Goal: Task Accomplishment & Management: Use online tool/utility

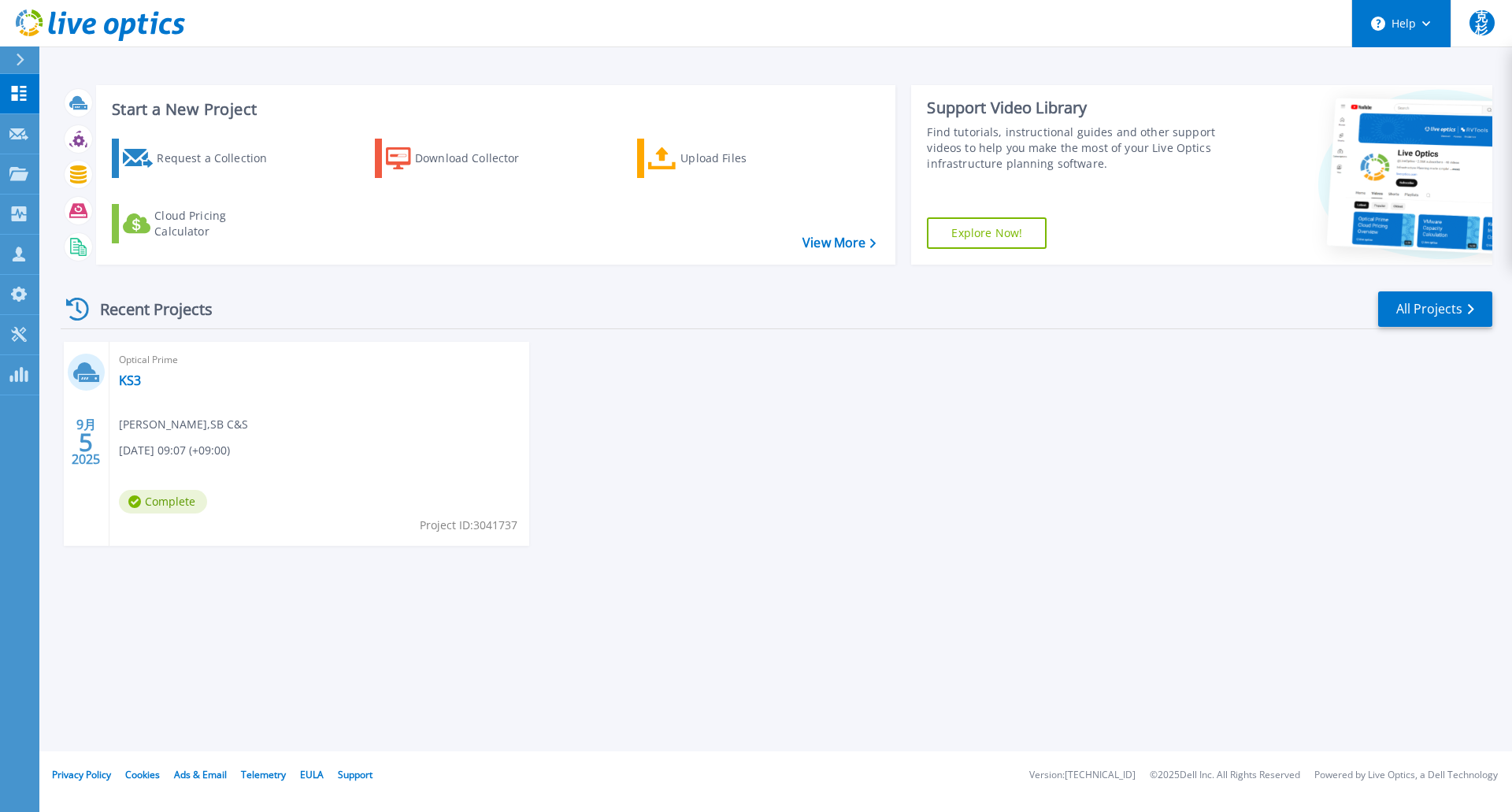
click at [1413, 30] on button "Help" at bounding box center [1401, 23] width 99 height 47
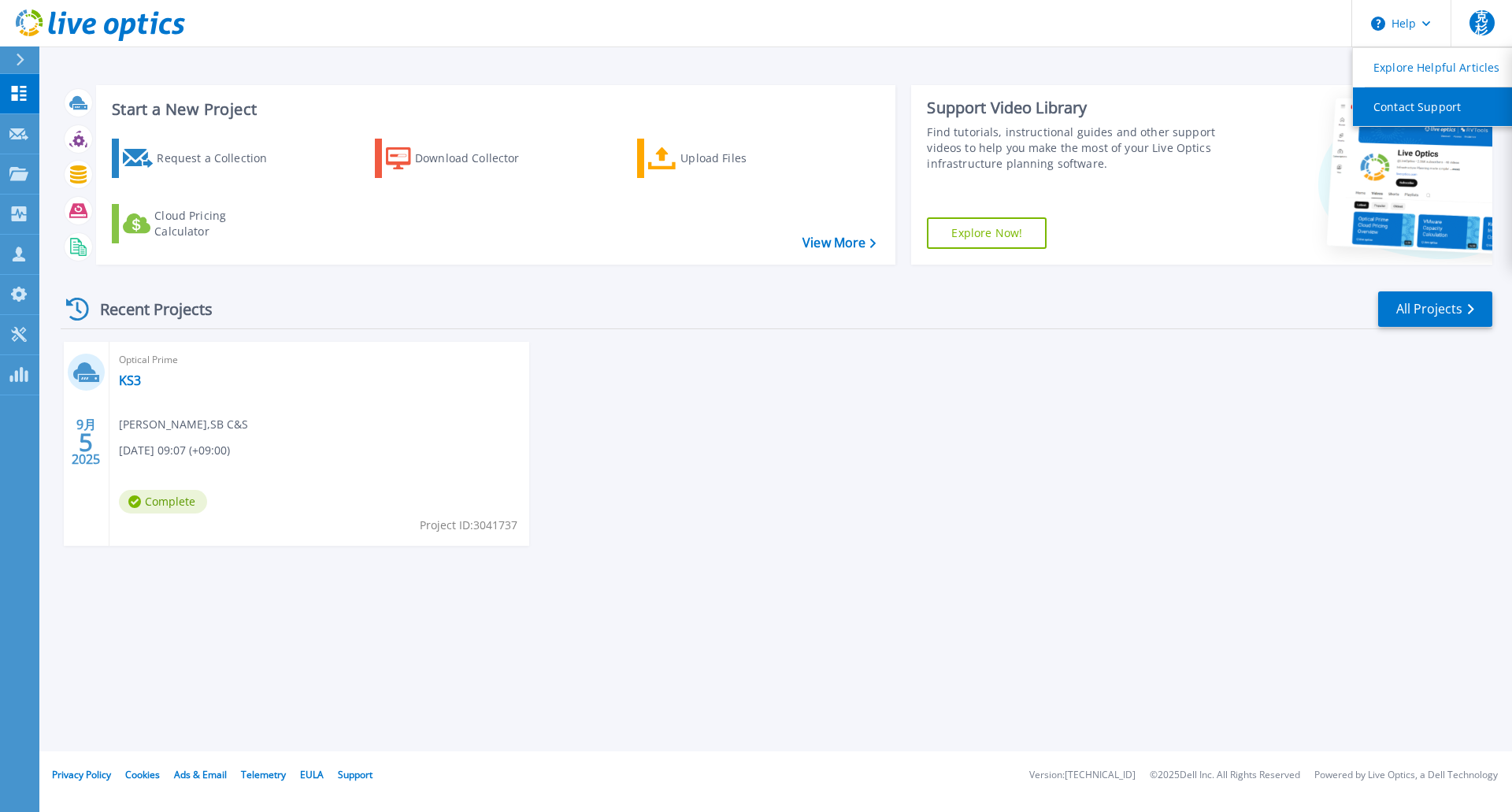
click at [1396, 104] on link "Contact Support" at bounding box center [1440, 106] width 175 height 38
click at [1118, 374] on div "9月 5 2025 Optical Prime KS3 克己 杉本 , SB C&S [DATE] 09:07 (+09:00) Complete Proje…" at bounding box center [770, 459] width 1444 height 236
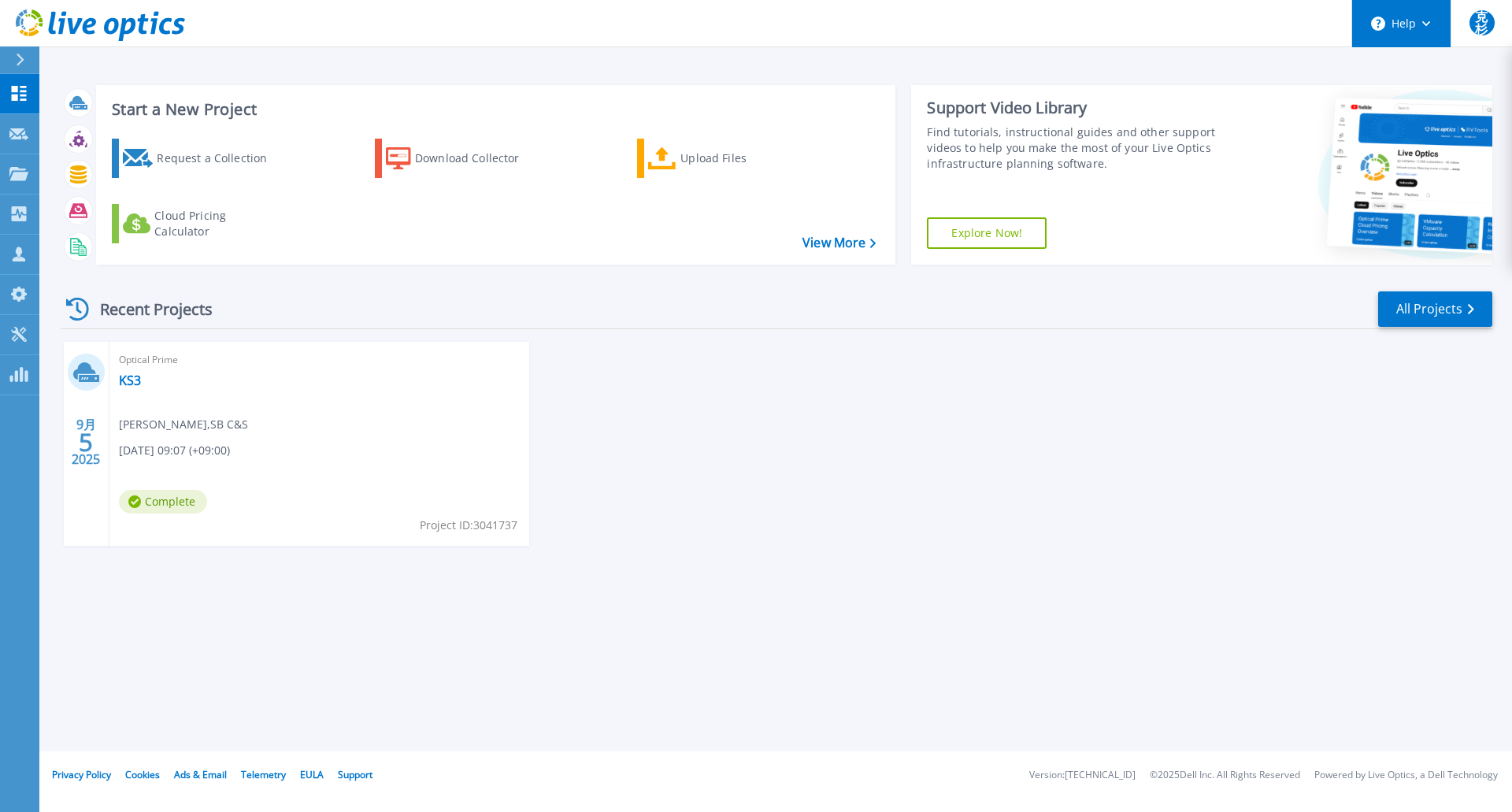
click at [1411, 33] on button "Help" at bounding box center [1401, 23] width 99 height 47
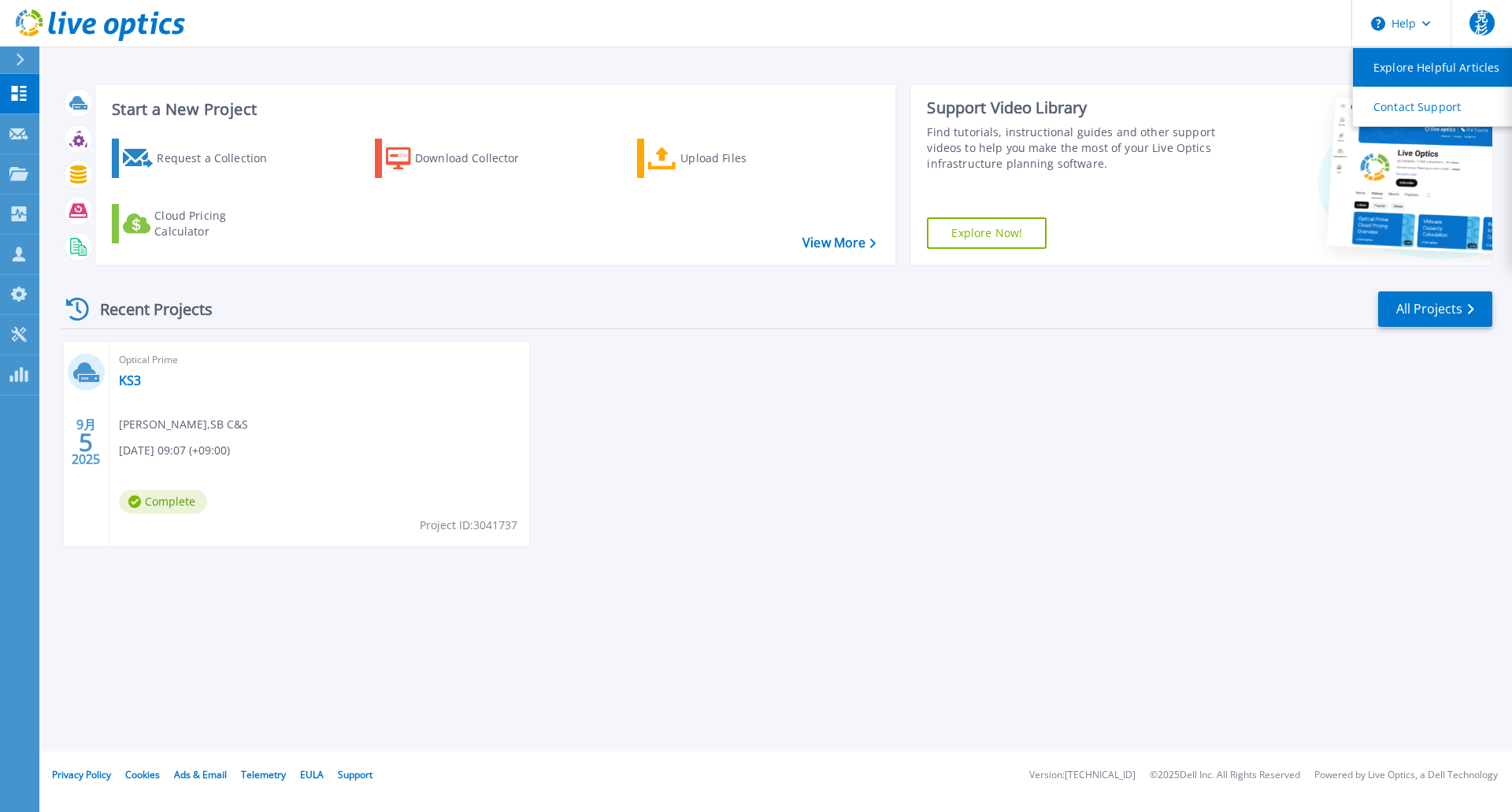
click at [1402, 72] on link "Explore Helpful Articles" at bounding box center [1440, 67] width 175 height 38
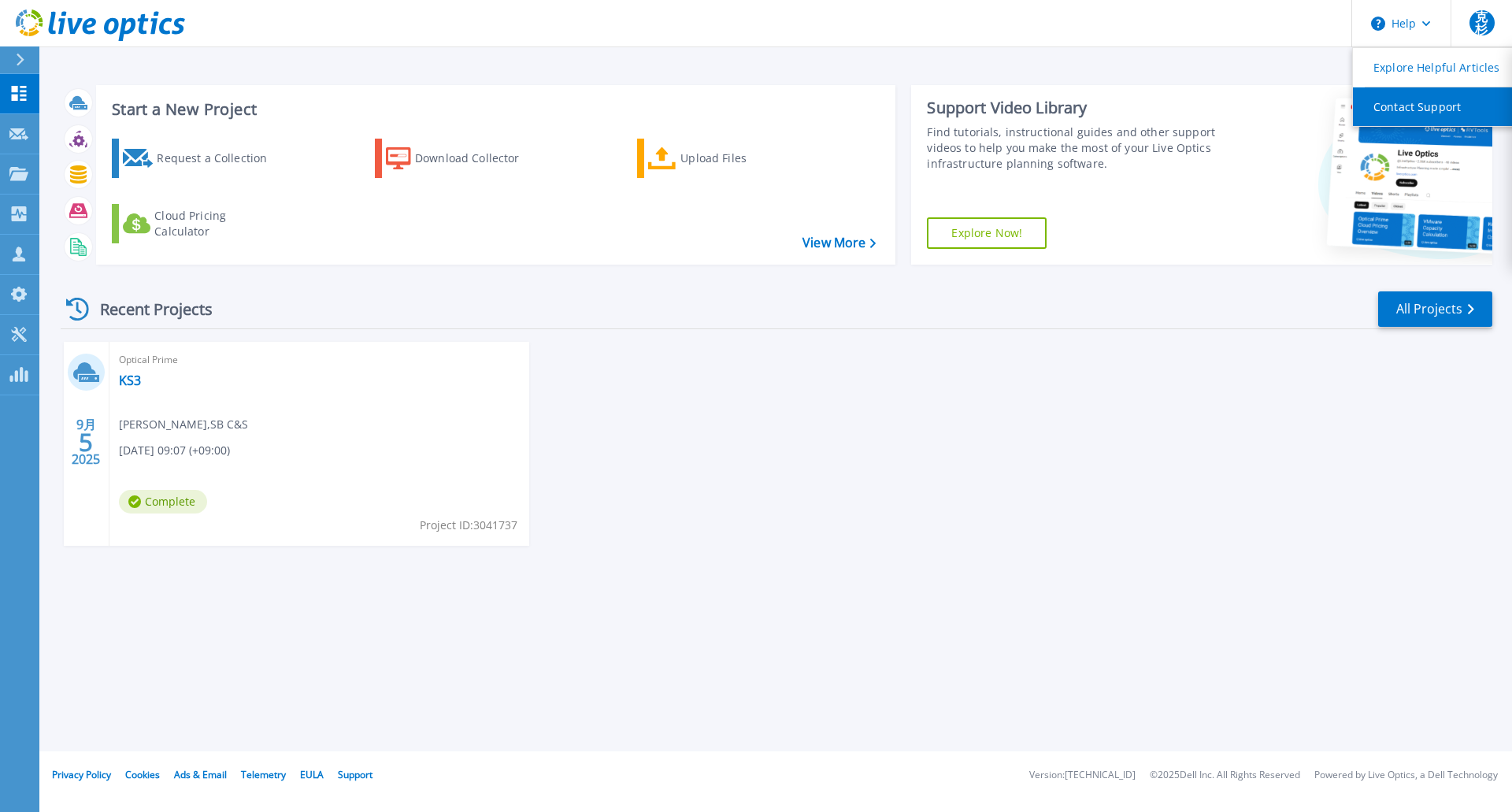
click at [1377, 110] on link "Contact Support" at bounding box center [1440, 106] width 175 height 38
click at [1414, 109] on link "Contact Support" at bounding box center [1440, 106] width 175 height 38
click at [1218, 329] on div "Recent Projects All Projects" at bounding box center [776, 310] width 1432 height 39
click at [1075, 406] on div "9月 5 2025 Optical Prime KS3 克己 杉本 , SB C&S [DATE] 09:07 (+09:00) Complete Proje…" at bounding box center [770, 459] width 1444 height 236
click at [1074, 403] on div "9月 5 2025 Optical Prime KS3 克己 杉本 , SB C&S [DATE] 09:07 (+09:00) Complete Proje…" at bounding box center [770, 459] width 1444 height 236
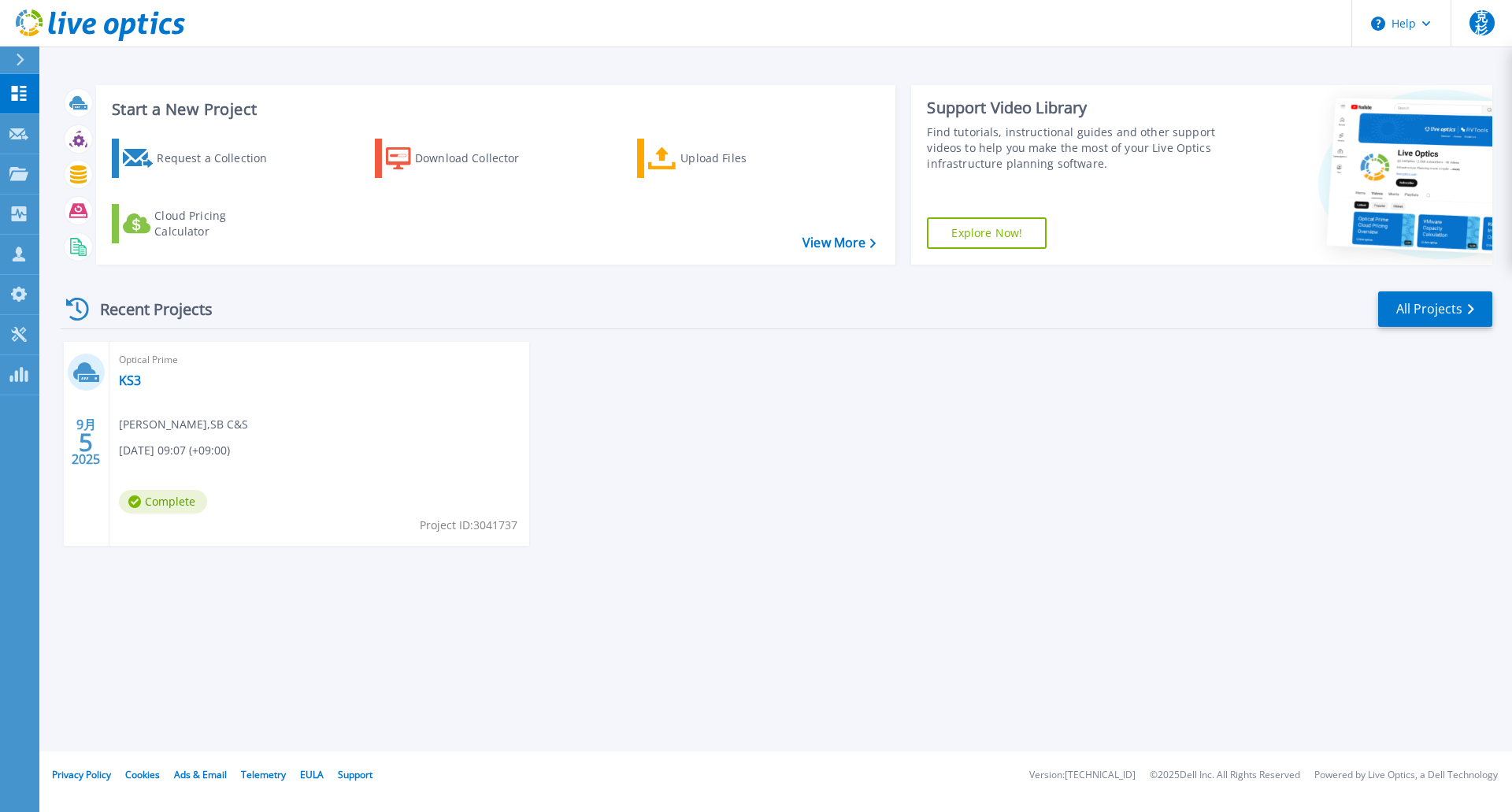
click at [1102, 687] on div "Start a New Project Request a Collection Download Collector Upload Files Cloud …" at bounding box center [776, 375] width 1473 height 752
click at [1492, 20] on span "克杉" at bounding box center [1482, 23] width 25 height 25
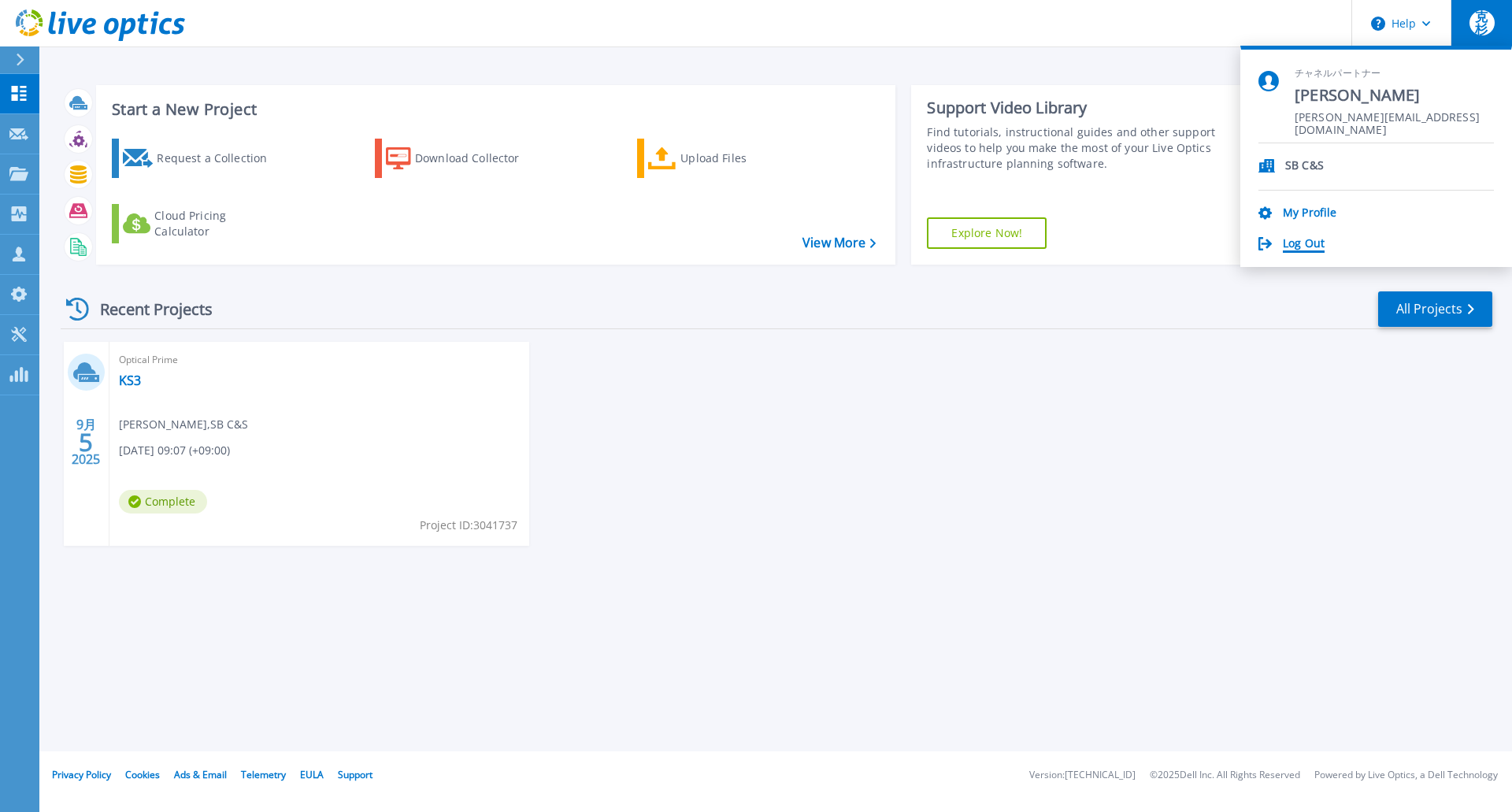
click at [1298, 245] on link "Log Out" at bounding box center [1304, 245] width 42 height 15
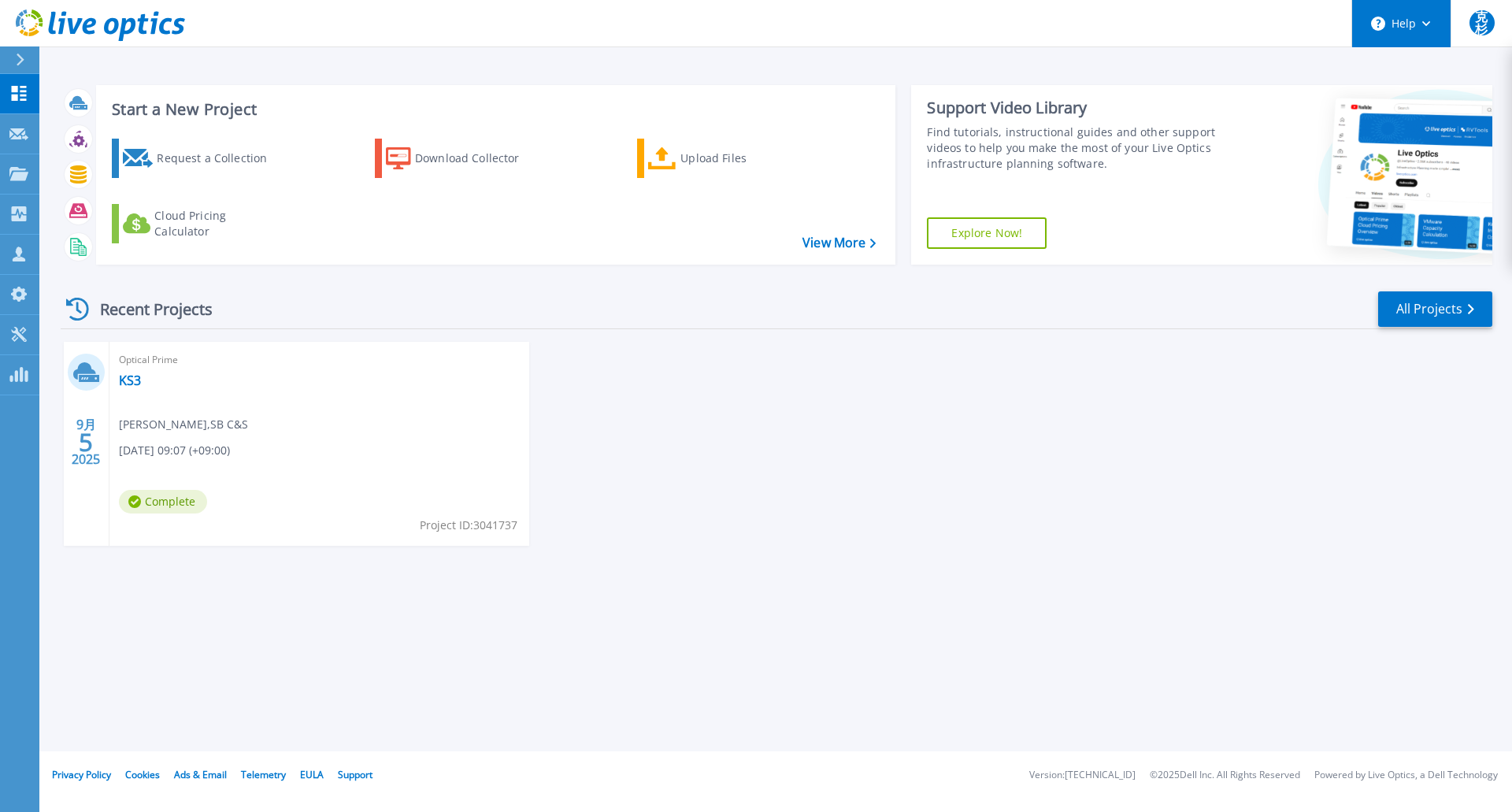
click at [1414, 33] on button "Help" at bounding box center [1401, 23] width 99 height 47
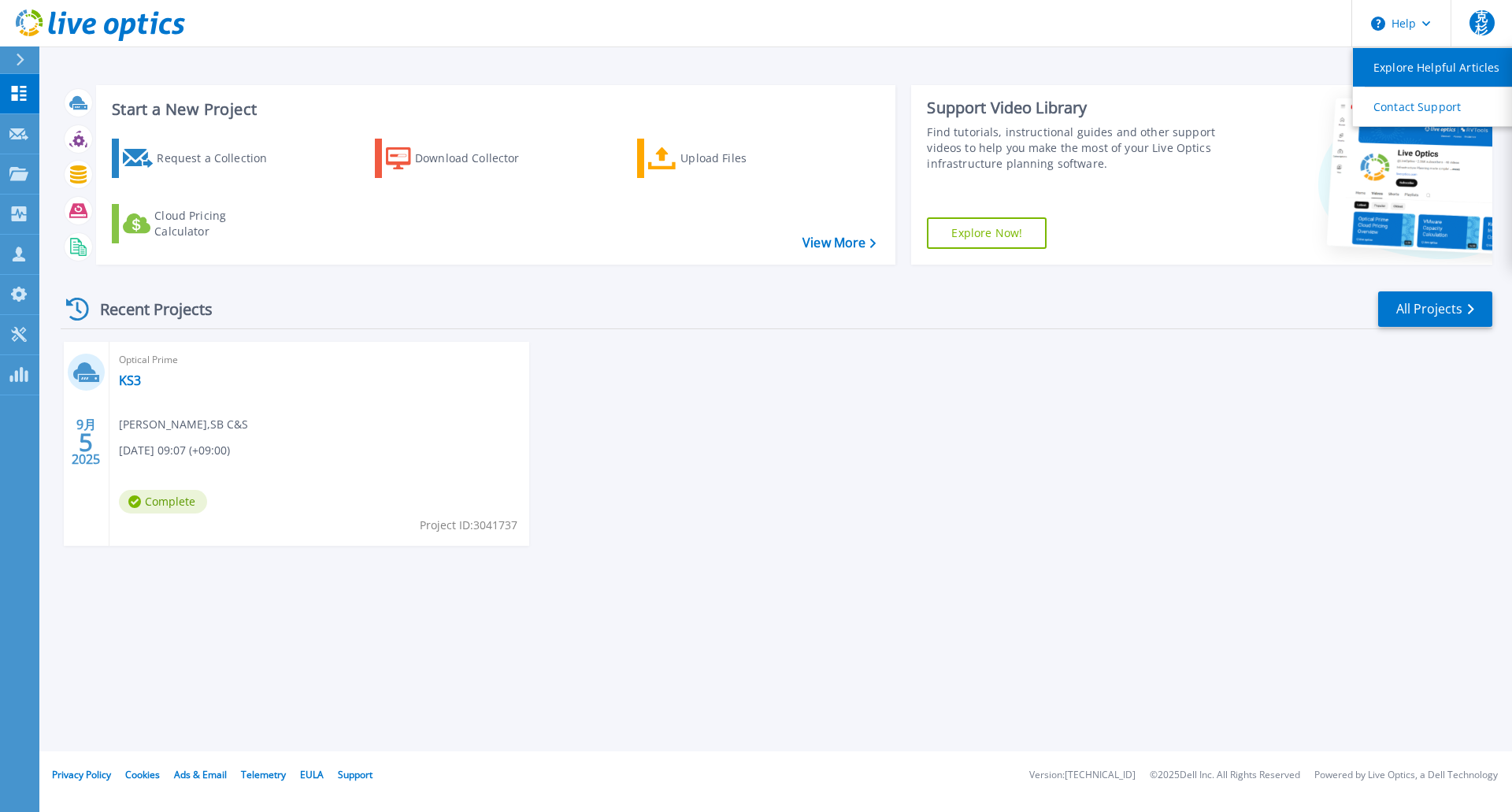
click at [1414, 75] on link "Explore Helpful Articles" at bounding box center [1440, 67] width 175 height 38
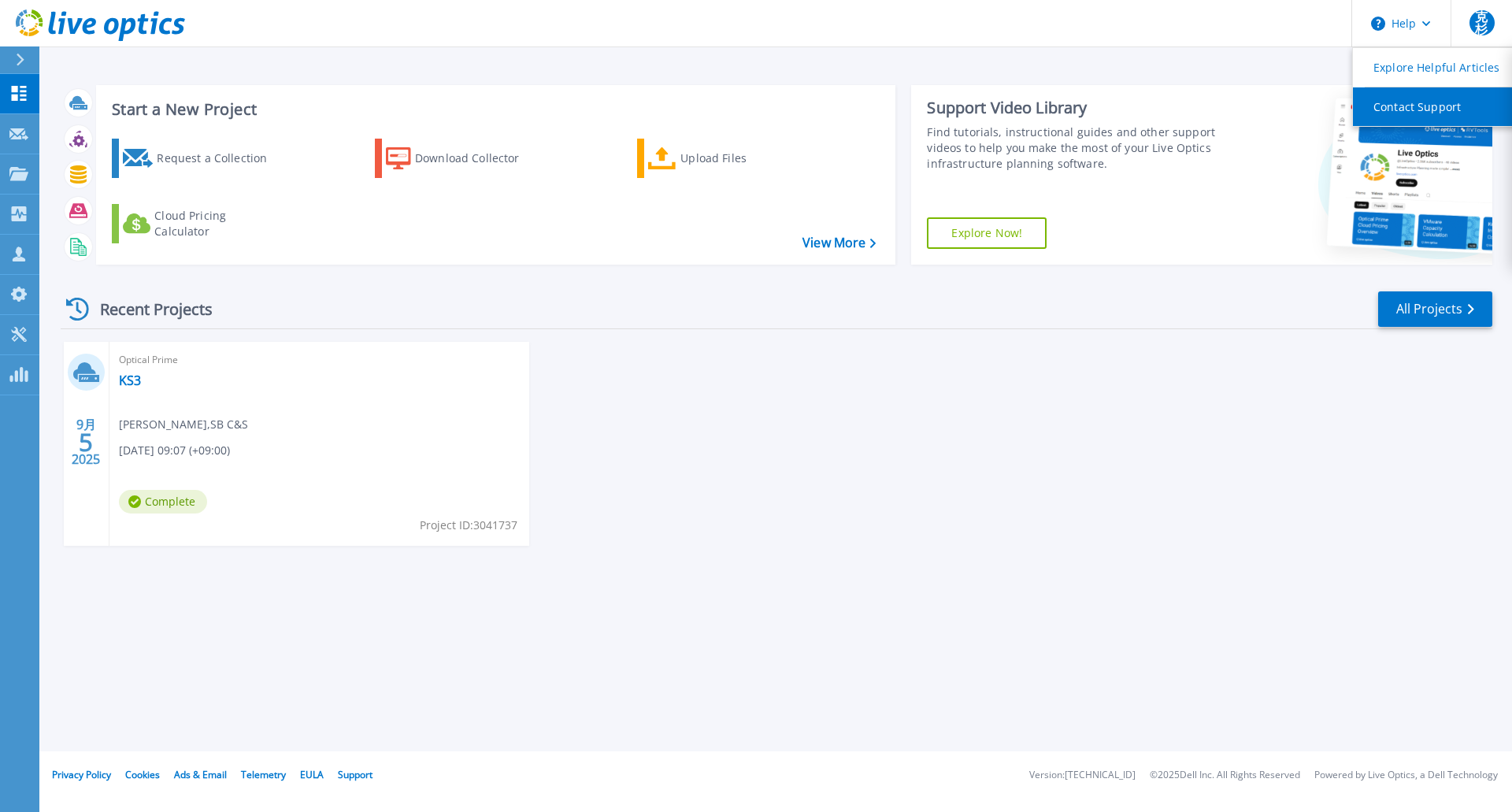
click at [1420, 100] on link "Contact Support" at bounding box center [1440, 106] width 175 height 38
click at [937, 494] on div "9月 5 2025 Optical Prime KS3 克己 杉本 , SB C&S [DATE] 09:07 (+09:00) Complete Proje…" at bounding box center [770, 459] width 1444 height 236
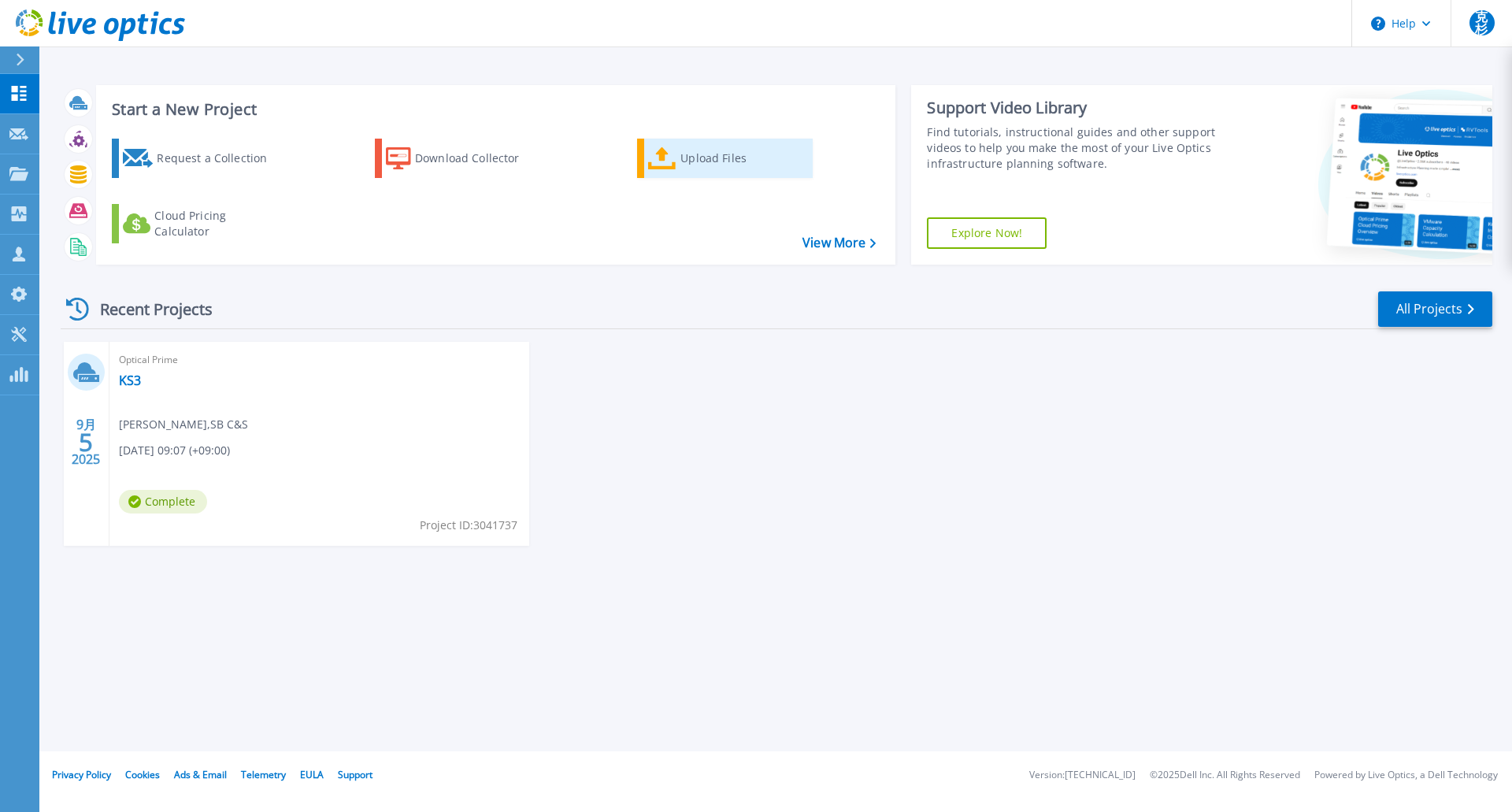
click at [688, 159] on div "Upload Files" at bounding box center [744, 157] width 126 height 31
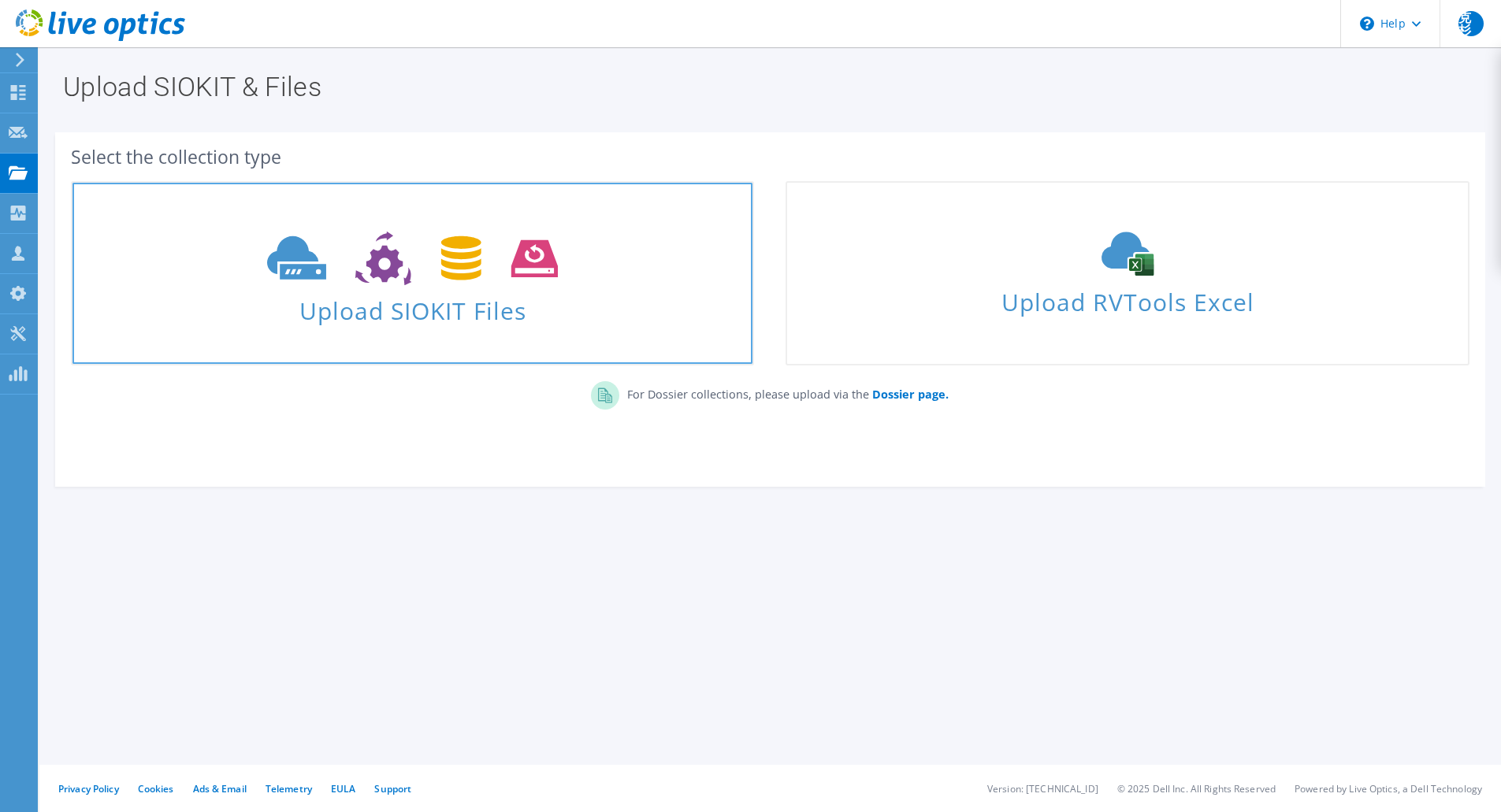
click at [446, 286] on span at bounding box center [412, 256] width 680 height 66
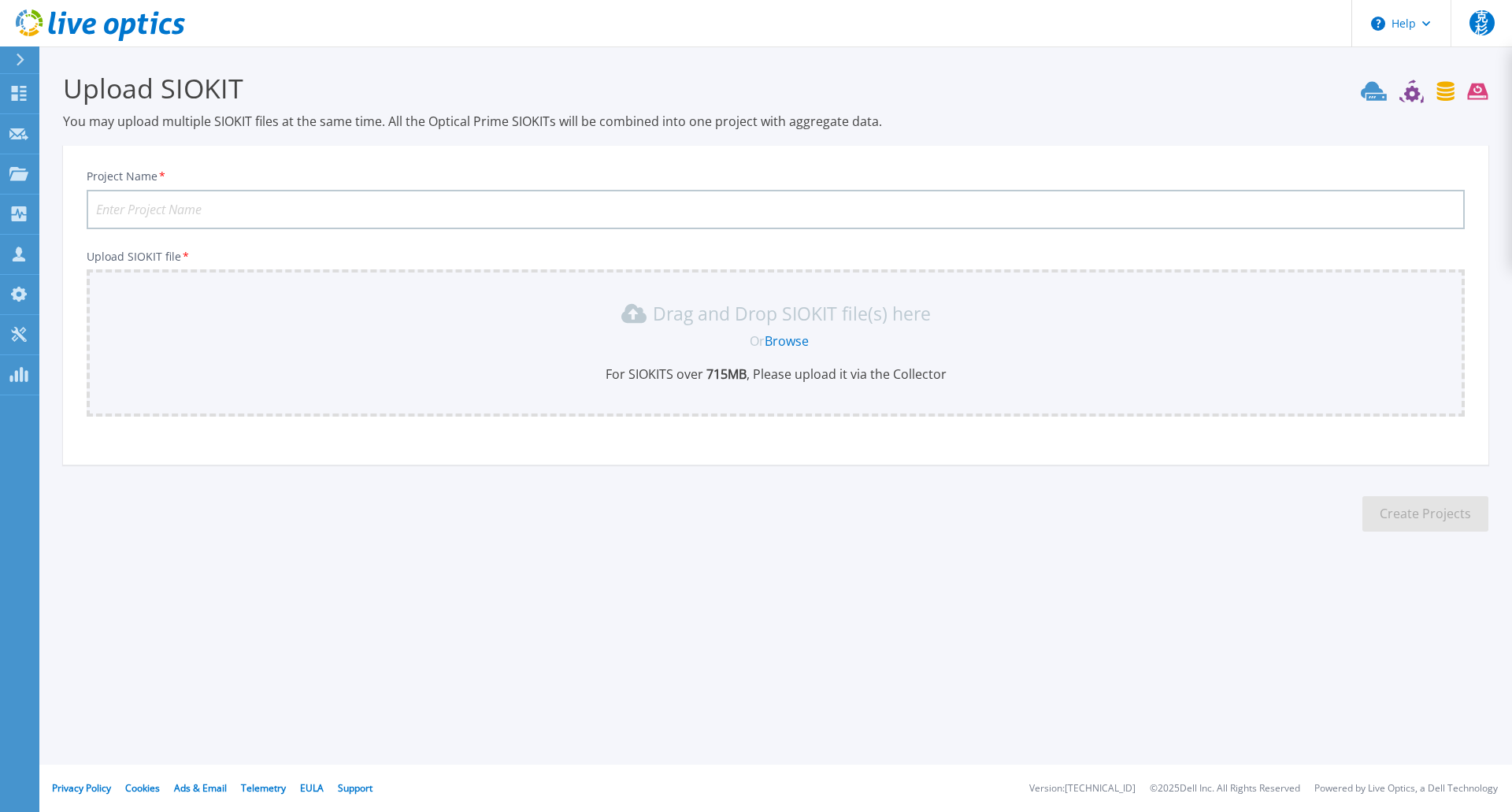
click at [143, 212] on input "Project Name *" at bounding box center [776, 209] width 1379 height 39
type input "ddd"
click at [177, 330] on div "Drag and Drop SIOKIT file(s) here Or Browse For SIOKITS over 715 MB , Please up…" at bounding box center [776, 342] width 1359 height 82
click at [774, 341] on link "Browse" at bounding box center [787, 341] width 44 height 17
click at [16, 58] on icon at bounding box center [20, 60] width 9 height 12
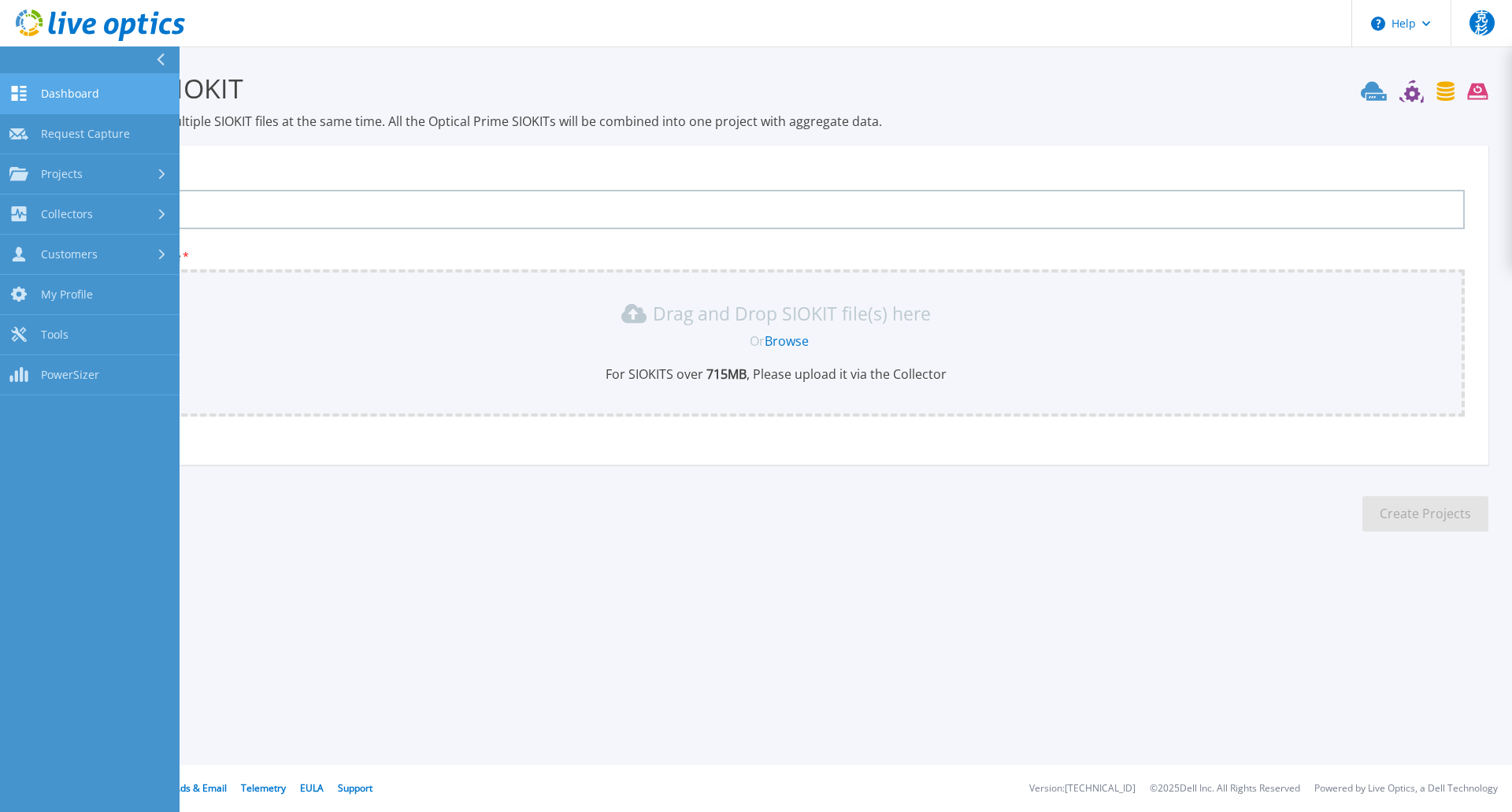
click at [84, 92] on span "Dashboard" at bounding box center [70, 93] width 59 height 14
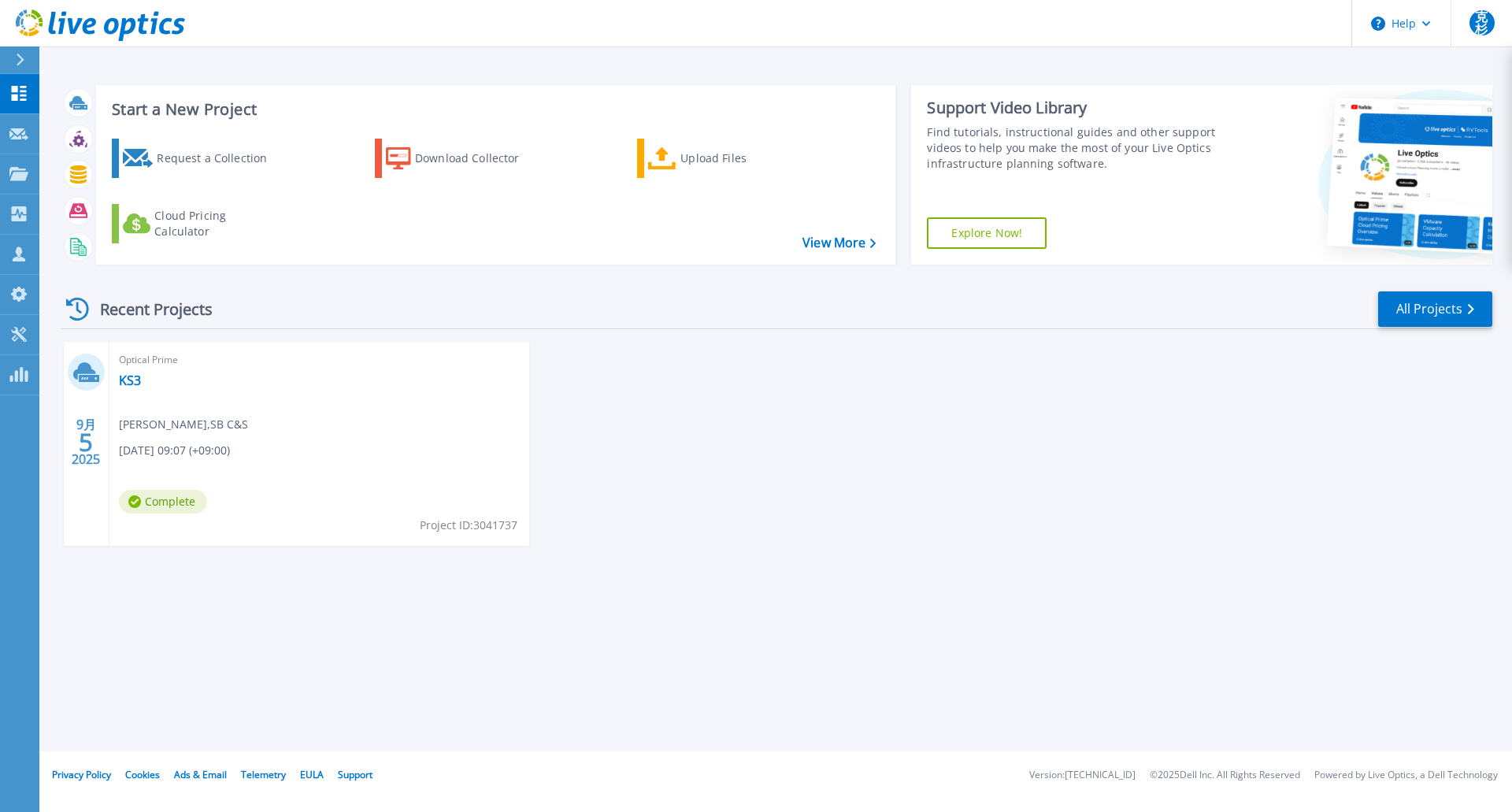
click at [919, 503] on div "[DATE] 2025 Optical Prime KS3 克己 杉本 , SB C&S [DATE] 09:07 (+09:00) Complete Pro…" at bounding box center [770, 459] width 1444 height 236
click at [1106, 508] on div "[DATE] 2025 Optical Prime KS3 克己 杉本 , SB C&S [DATE] 09:07 (+09:00) Complete Pro…" at bounding box center [770, 459] width 1444 height 236
